Goal: Task Accomplishment & Management: Manage account settings

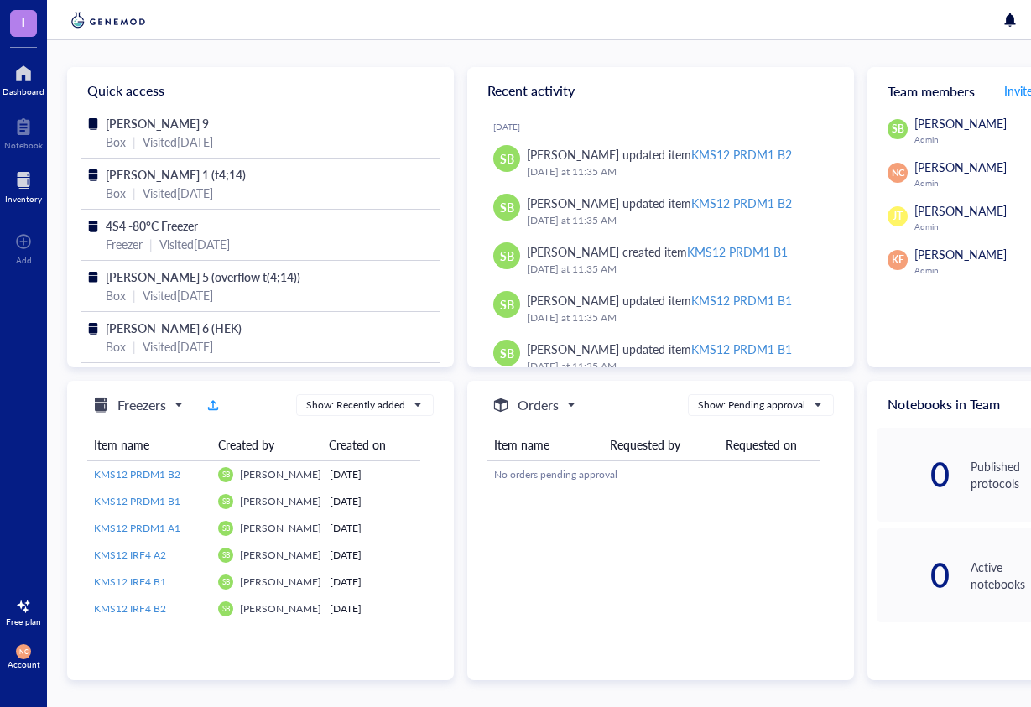
click at [18, 201] on div "Inventory" at bounding box center [23, 199] width 37 height 10
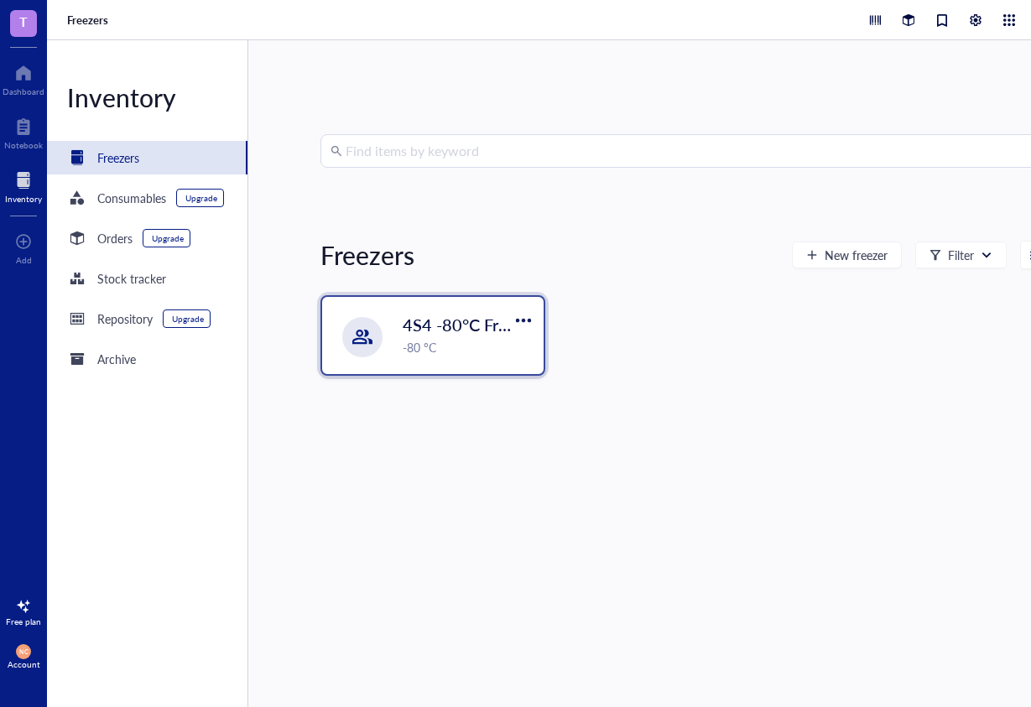
click at [426, 321] on span "4S4 -80°C Freezer" at bounding box center [471, 324] width 137 height 23
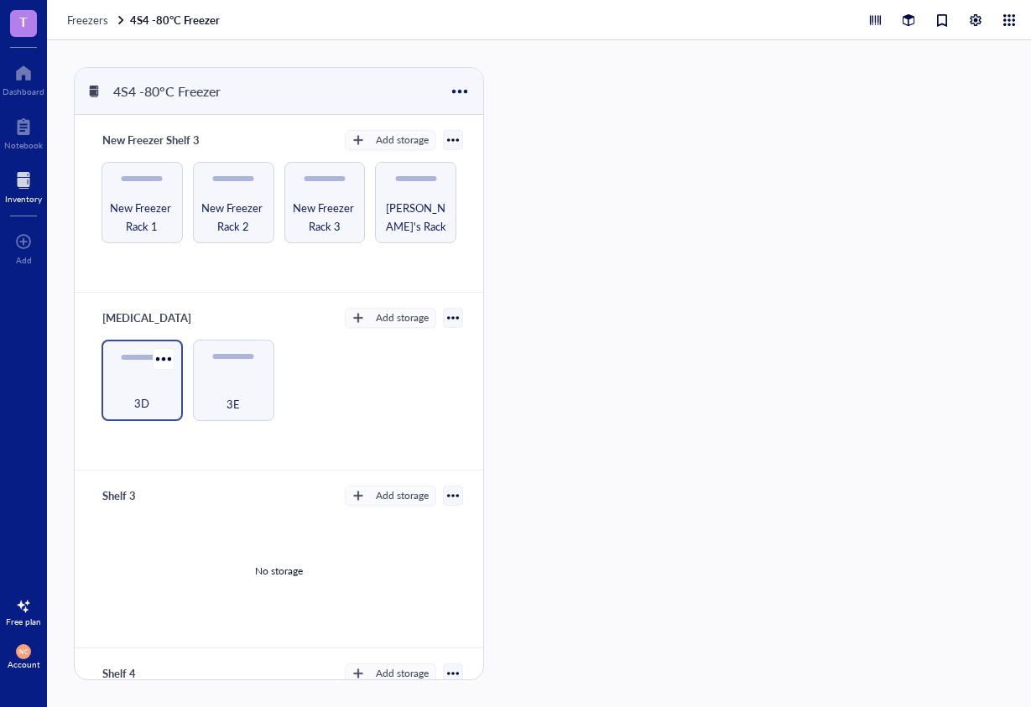
click at [142, 379] on div "3D" at bounding box center [142, 394] width 65 height 37
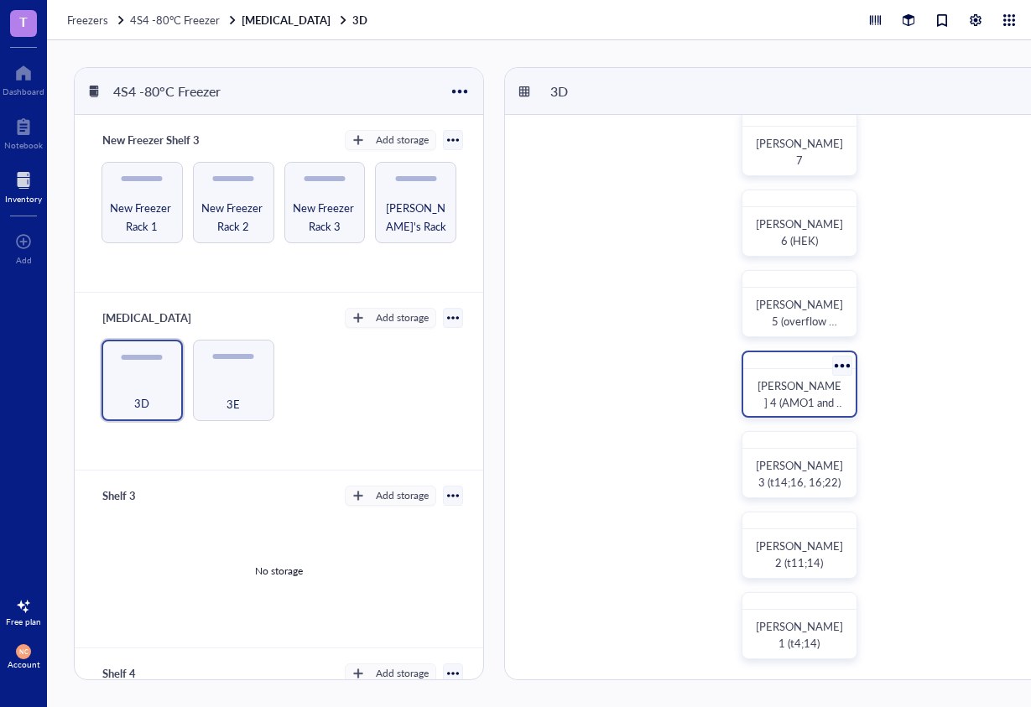
scroll to position [7, 0]
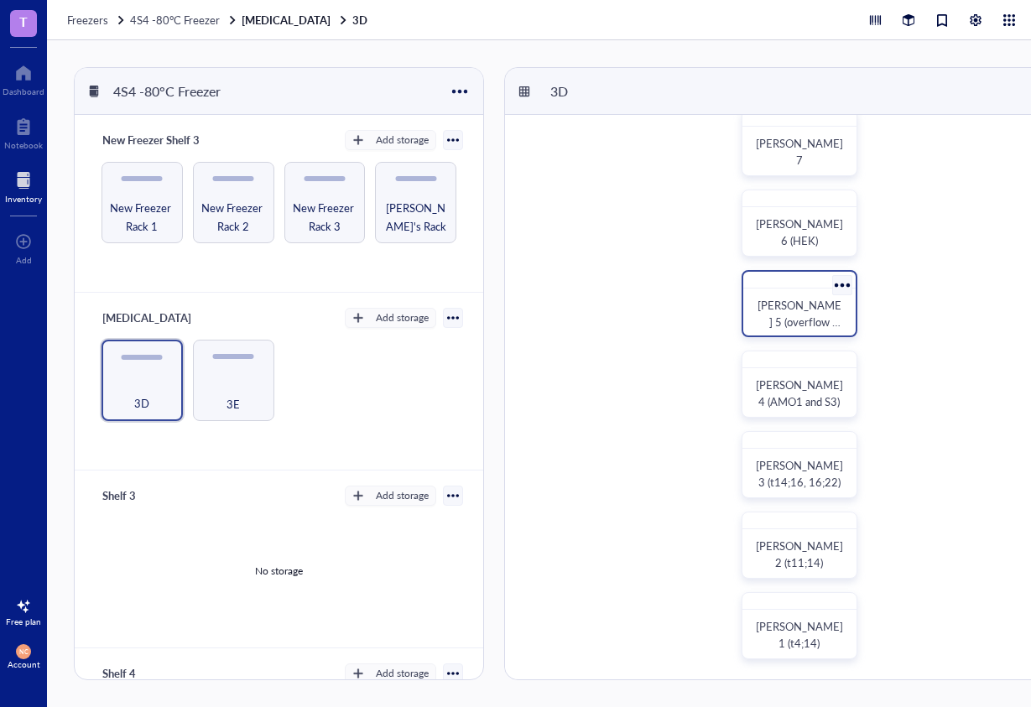
click at [803, 309] on span "[PERSON_NAME] 5 (overflow t(4;14))" at bounding box center [800, 322] width 84 height 50
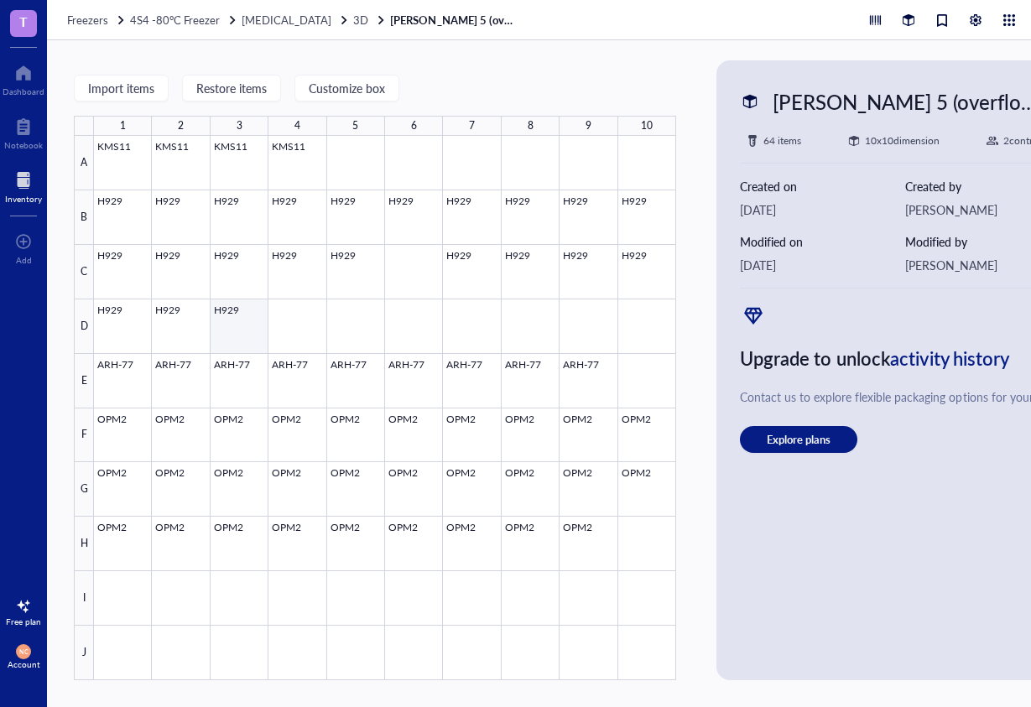
click at [232, 314] on div at bounding box center [385, 408] width 582 height 545
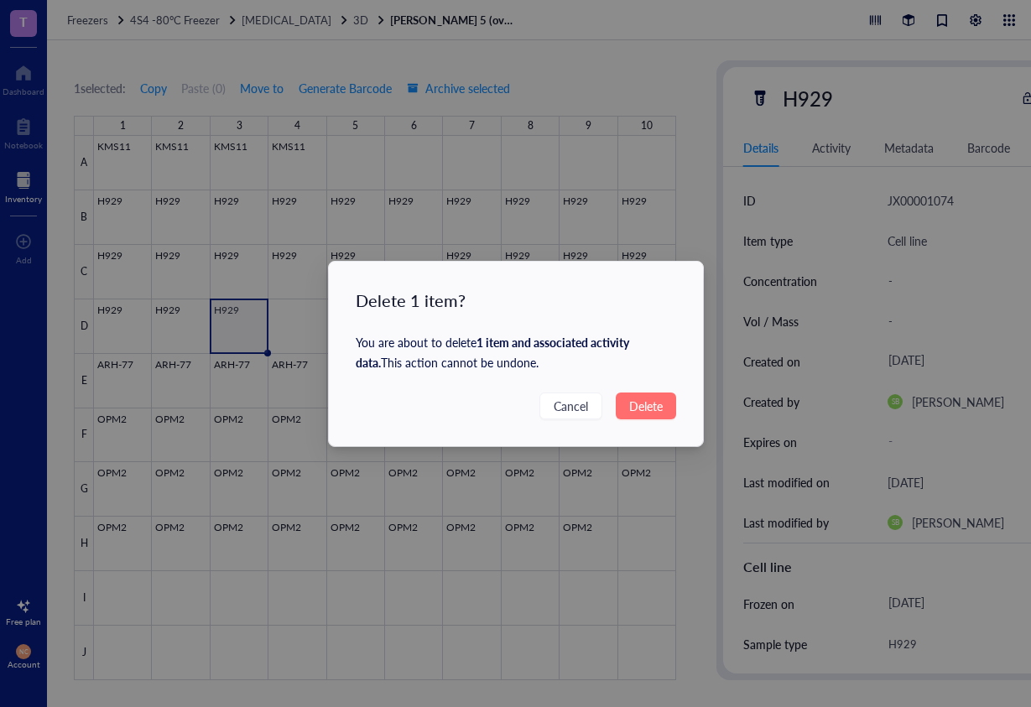
click at [660, 410] on span "Delete" at bounding box center [646, 406] width 34 height 18
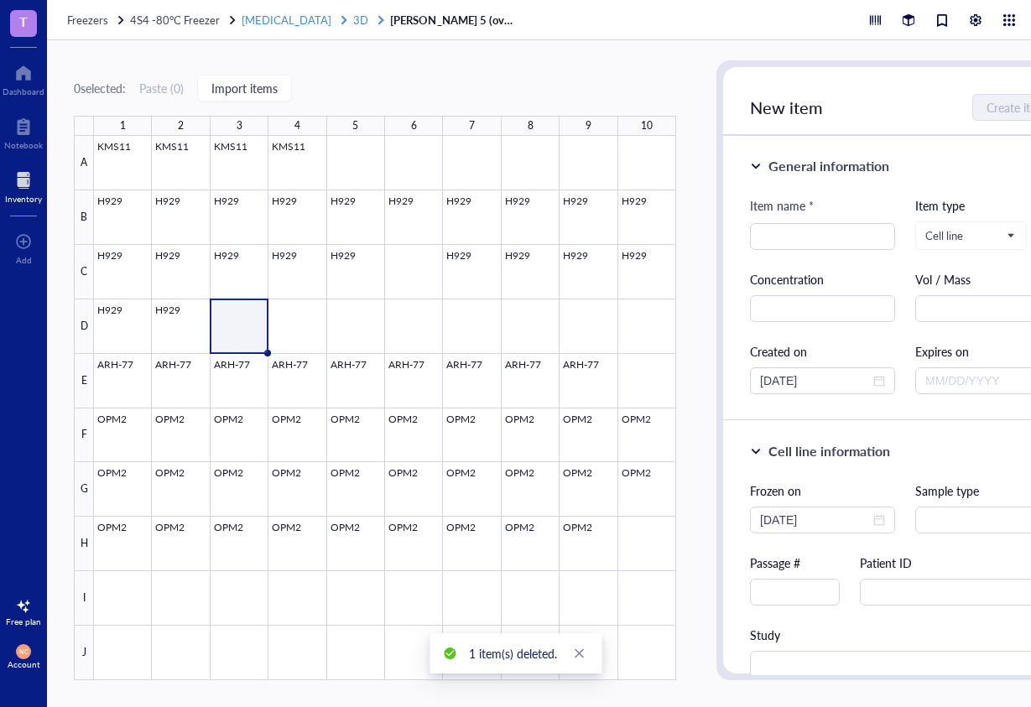
click at [292, 12] on span "[MEDICAL_DATA]" at bounding box center [287, 20] width 90 height 16
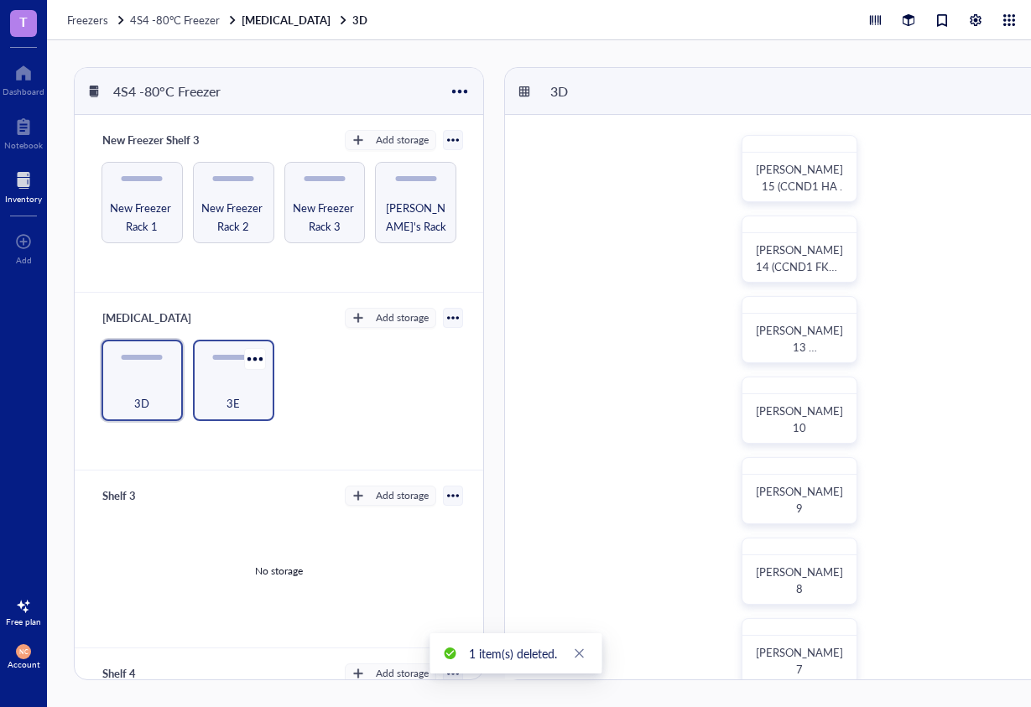
click at [201, 376] on div "3E" at bounding box center [233, 394] width 65 height 37
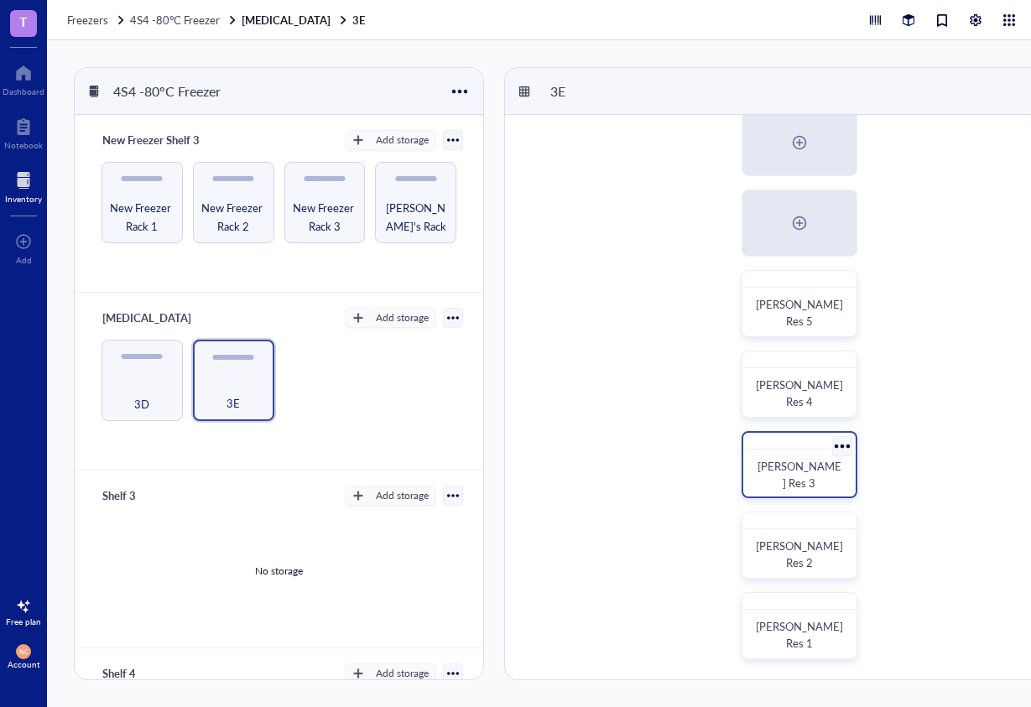
click at [768, 461] on div "[PERSON_NAME] Res 3" at bounding box center [800, 475] width 86 height 34
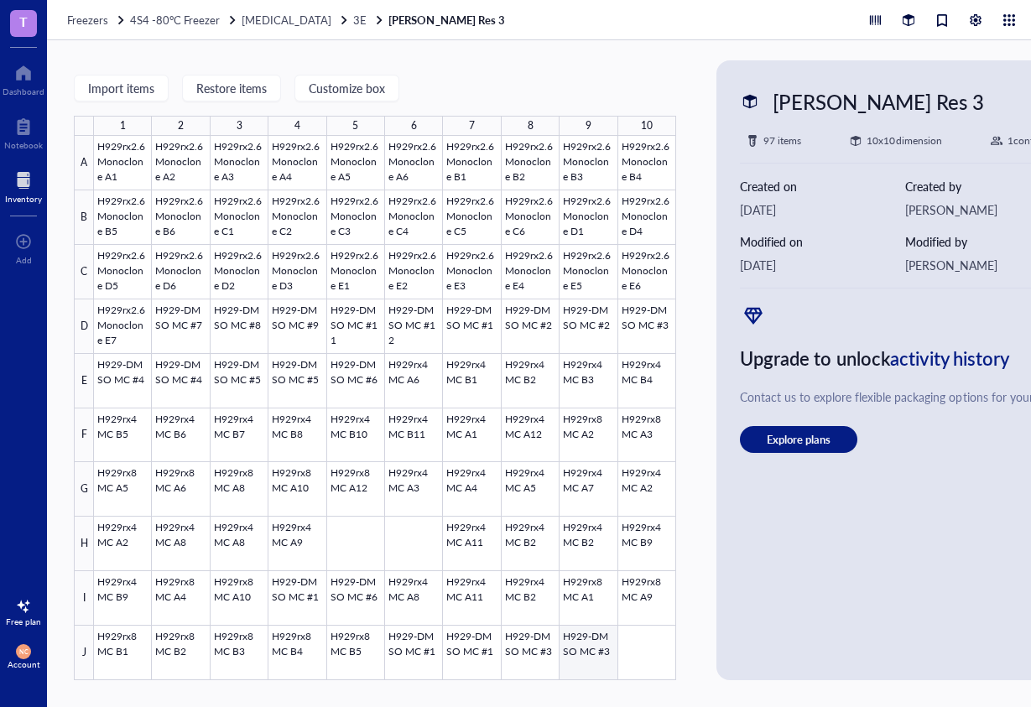
click at [590, 646] on div at bounding box center [385, 408] width 582 height 545
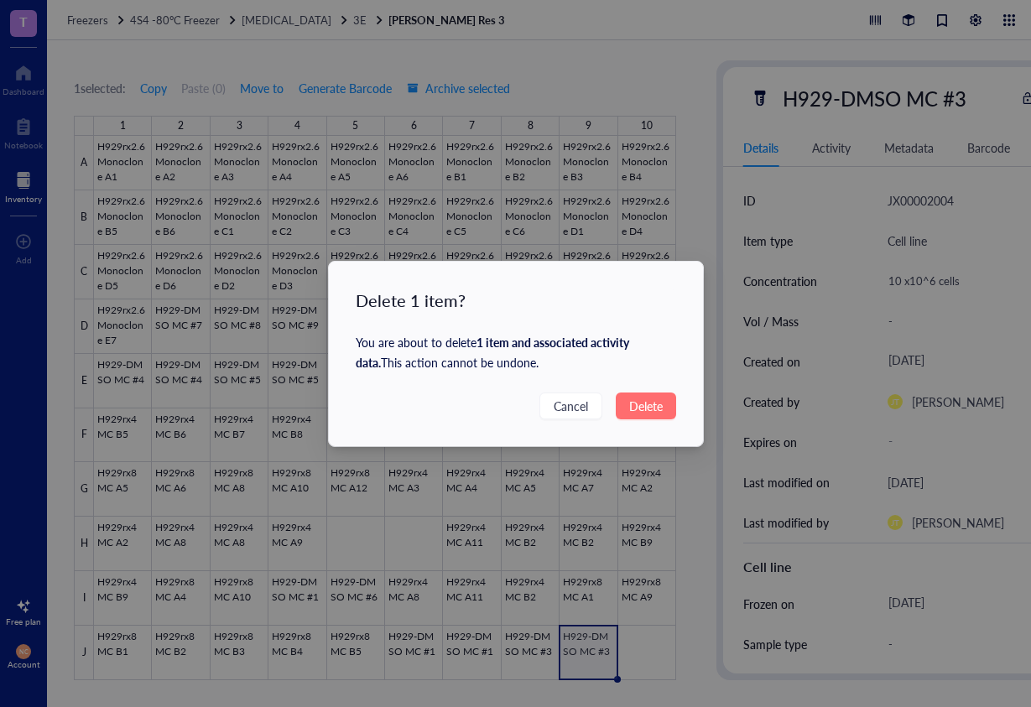
click at [651, 404] on span "Delete" at bounding box center [646, 406] width 34 height 18
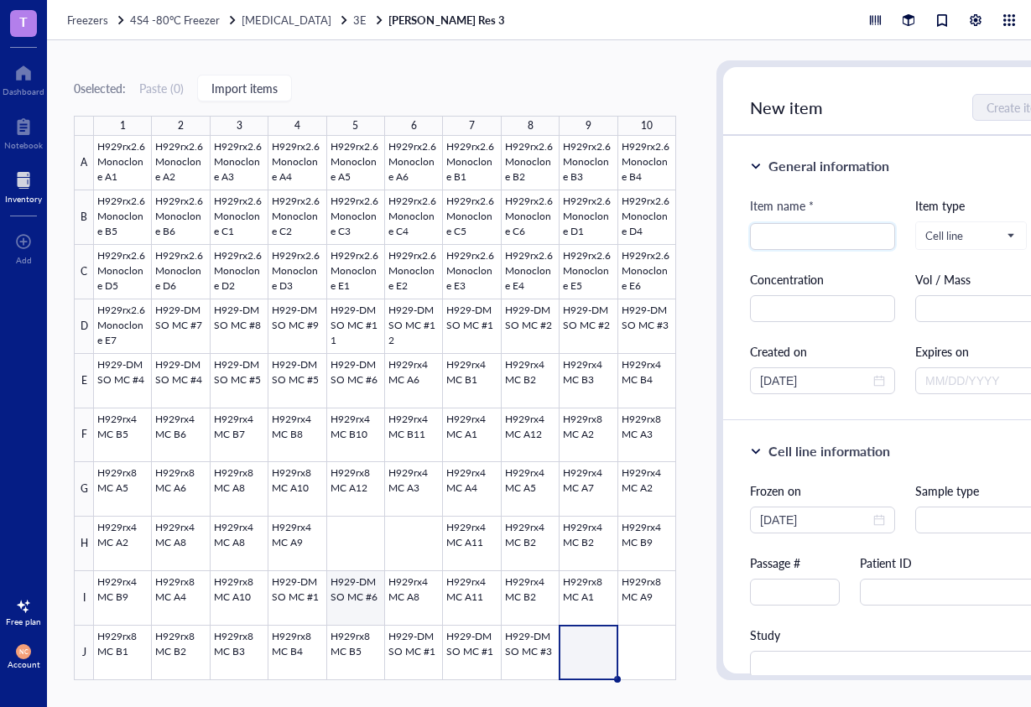
click at [357, 607] on div at bounding box center [385, 408] width 582 height 545
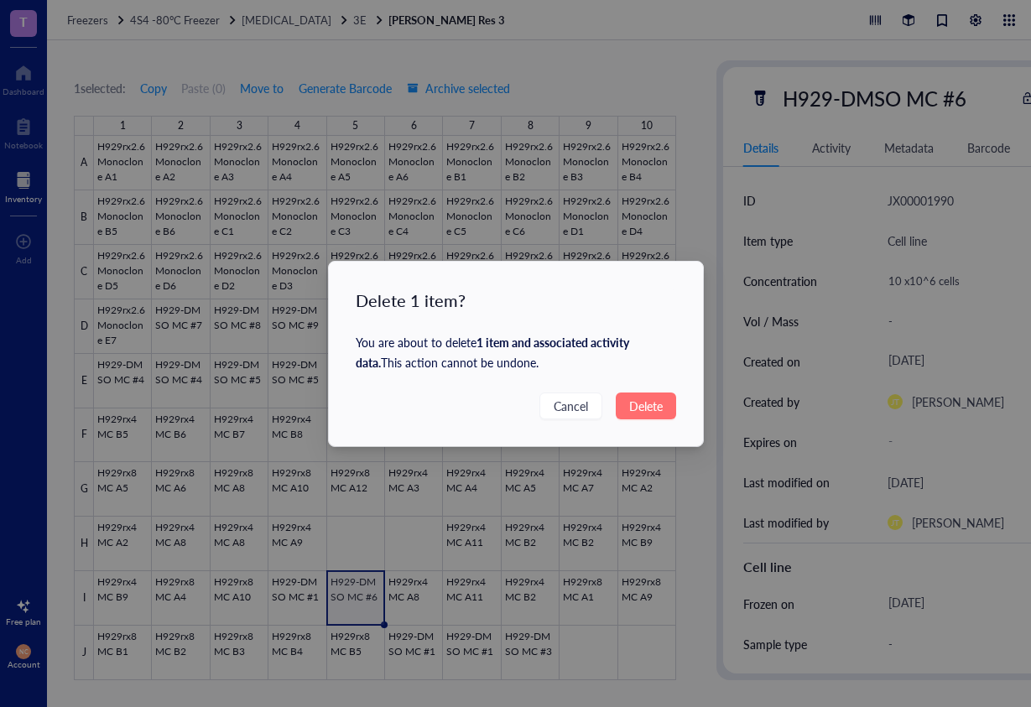
click at [647, 407] on span "Delete" at bounding box center [646, 406] width 34 height 18
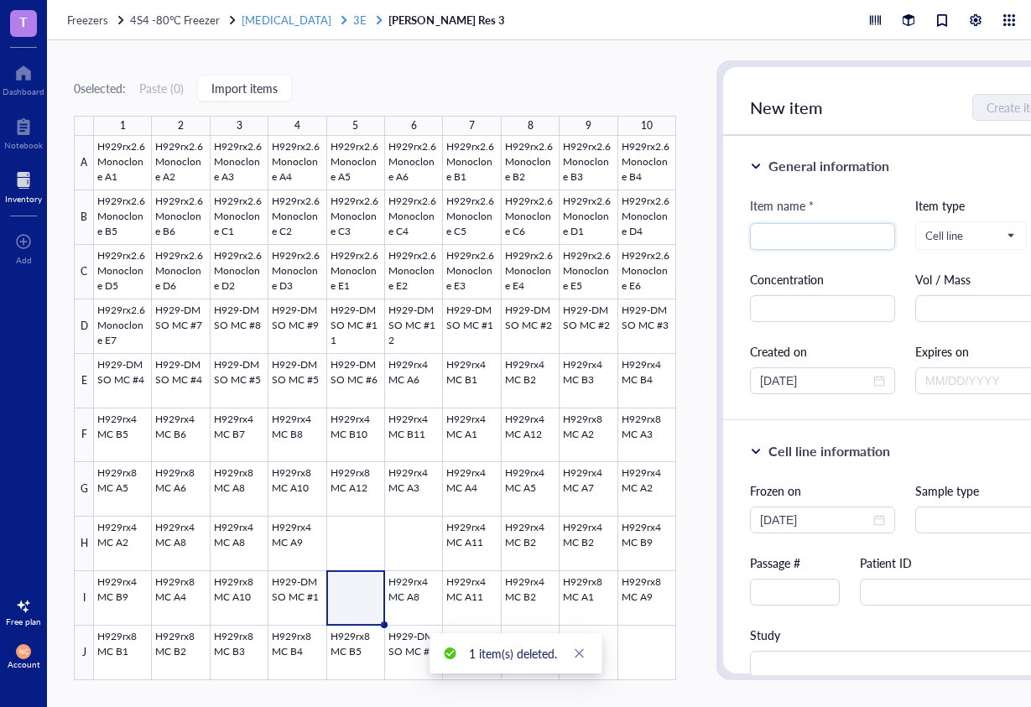
click at [353, 13] on span "3E" at bounding box center [359, 20] width 13 height 16
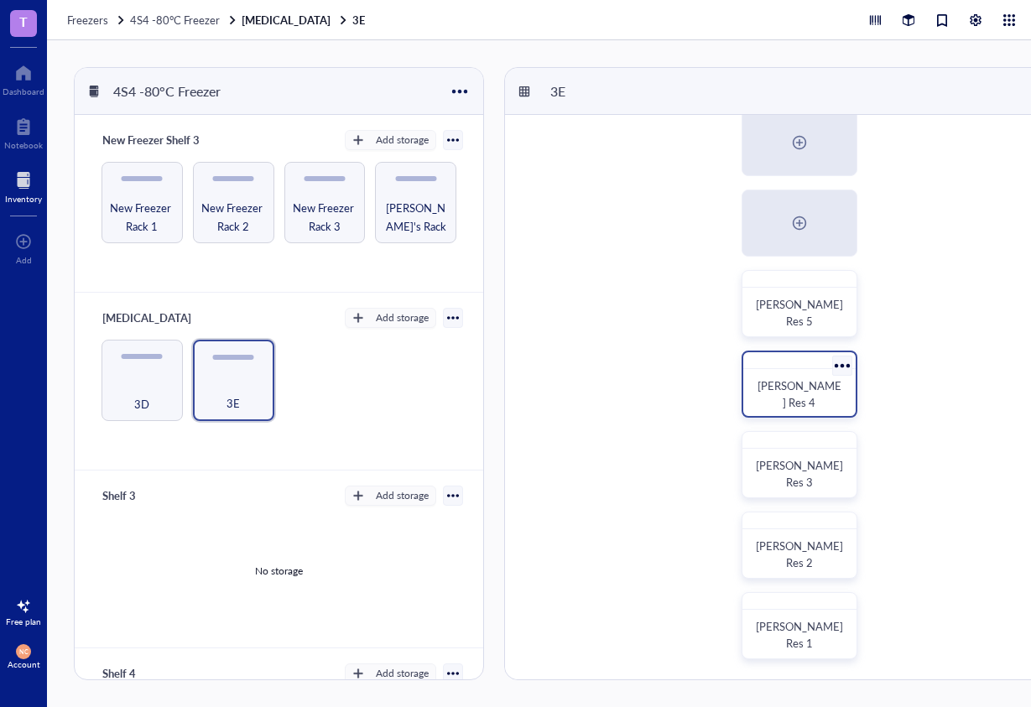
scroll to position [509, 0]
click at [801, 376] on div "[PERSON_NAME] Res 4" at bounding box center [799, 394] width 99 height 37
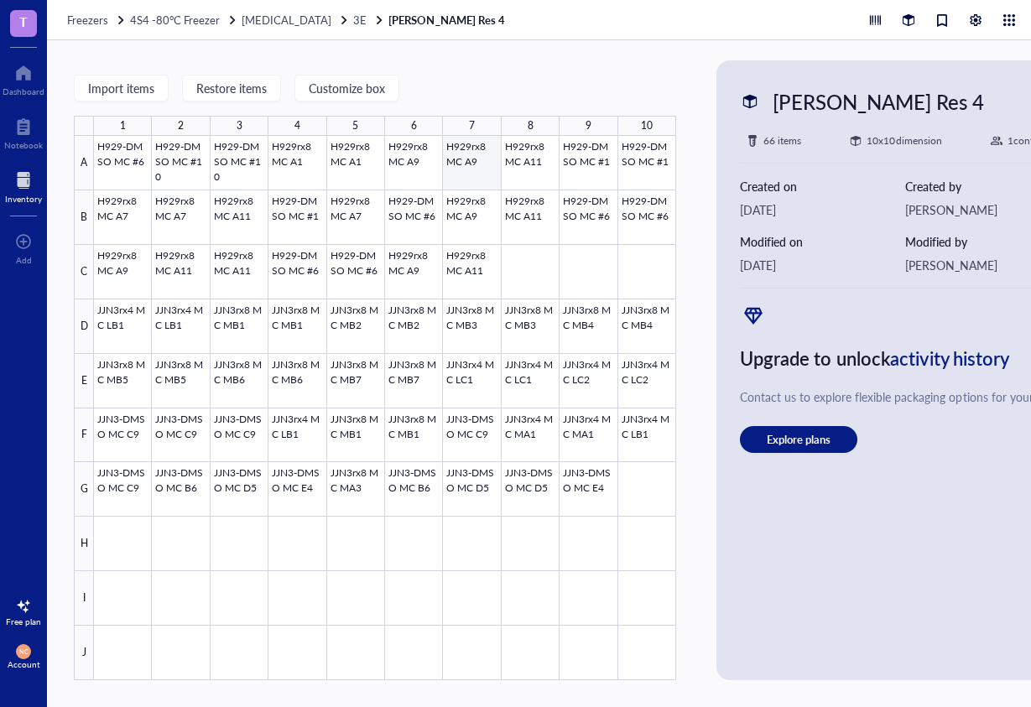
click at [470, 150] on div at bounding box center [385, 408] width 582 height 545
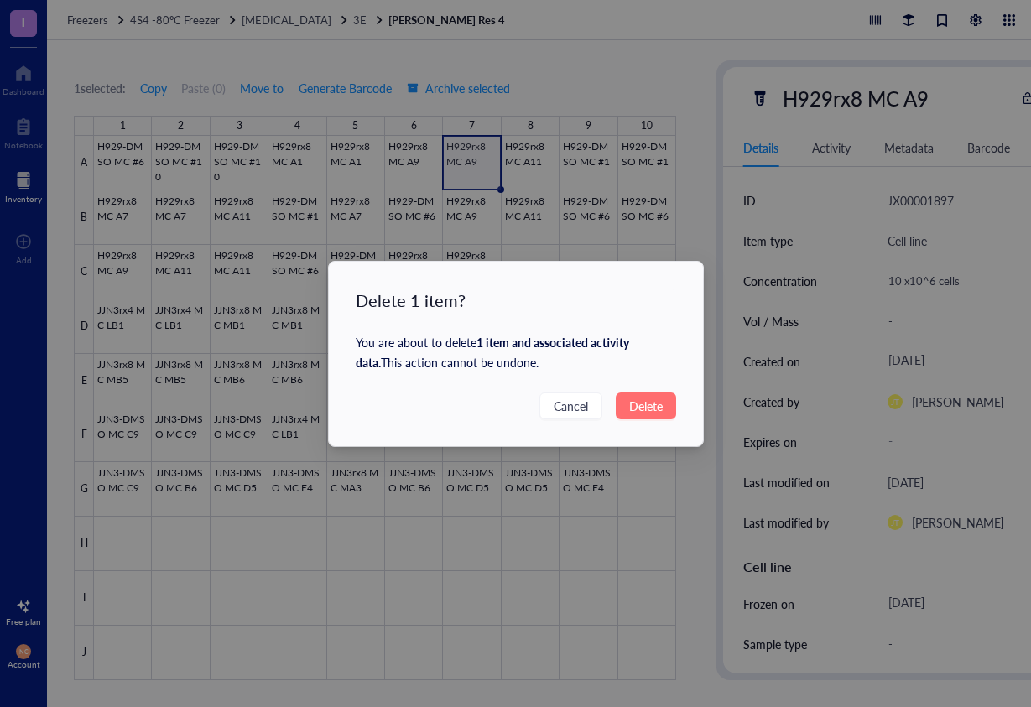
click at [644, 400] on span "Delete" at bounding box center [646, 406] width 34 height 18
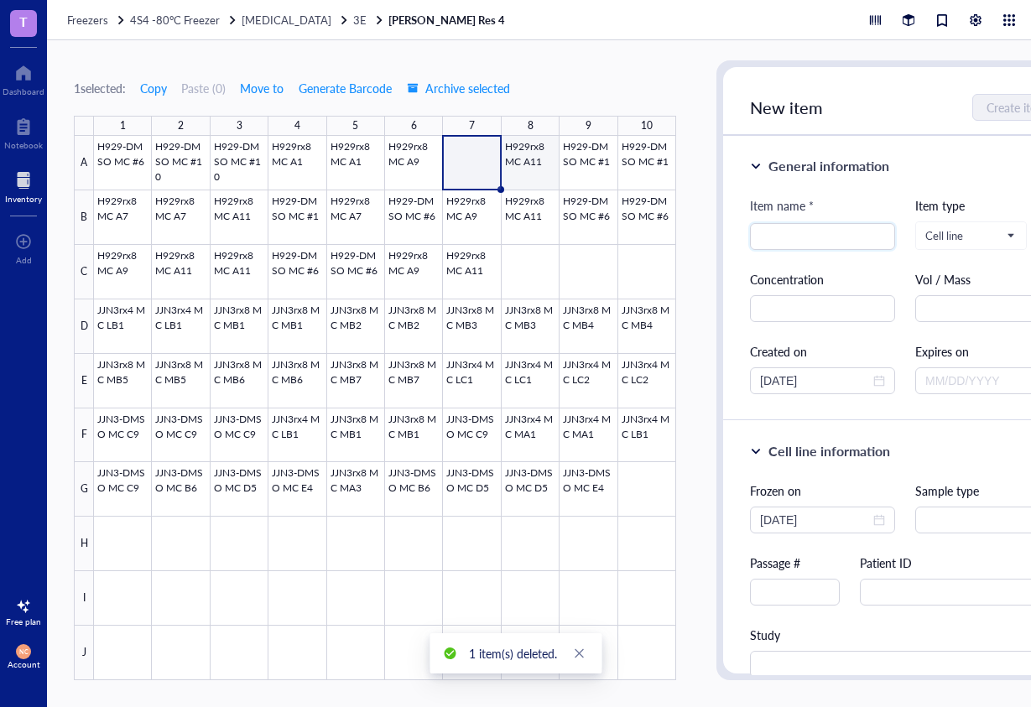
click at [527, 154] on div at bounding box center [385, 408] width 582 height 545
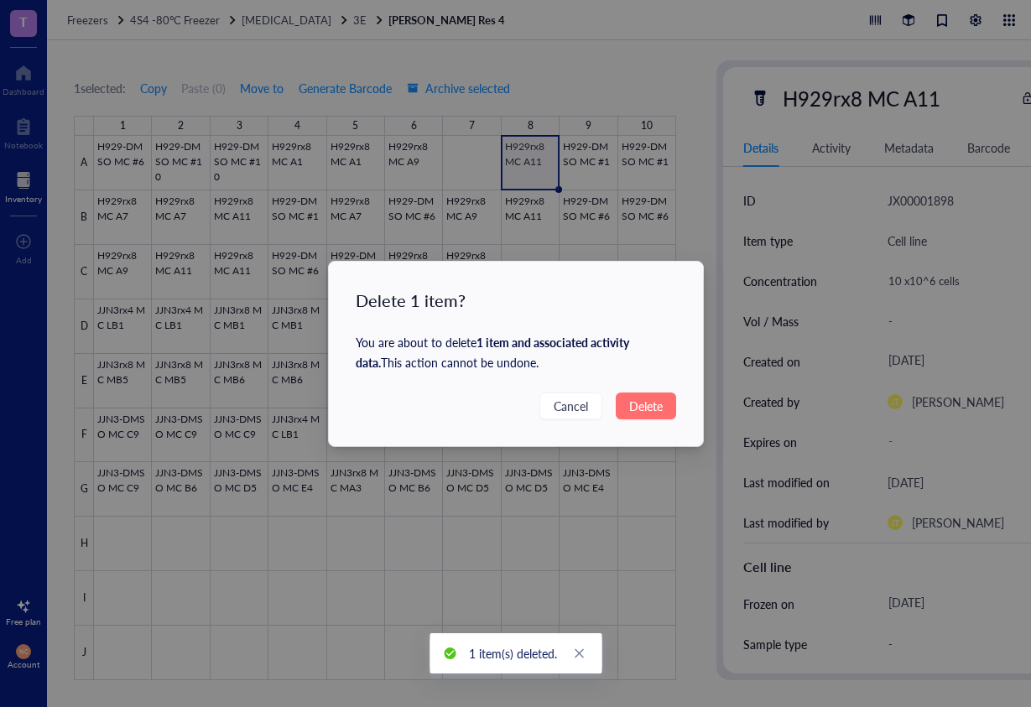
click at [654, 399] on span "Delete" at bounding box center [646, 406] width 34 height 18
